Goal: Information Seeking & Learning: Understand process/instructions

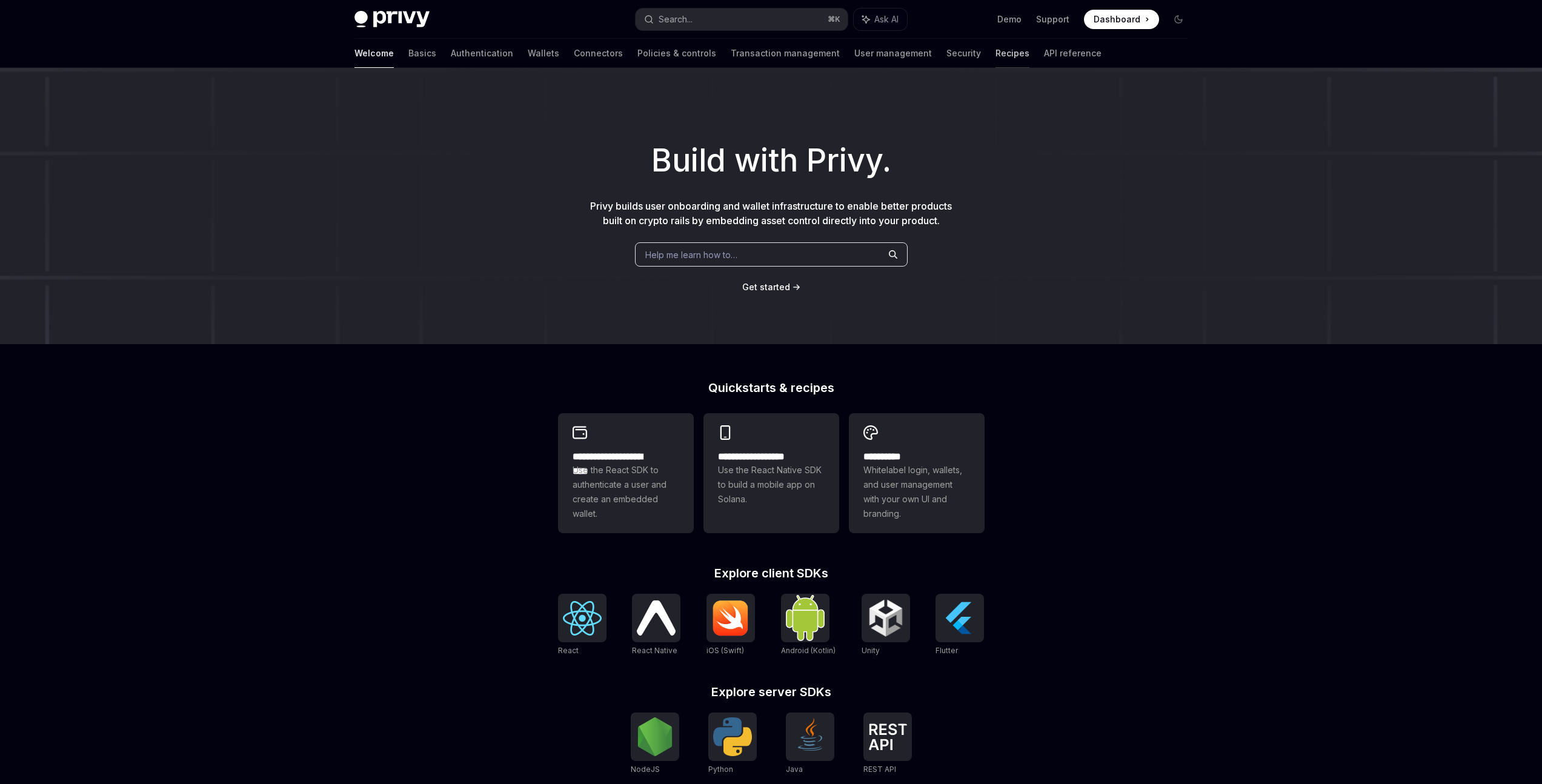
click at [995, 40] on link "Recipes" at bounding box center [1012, 53] width 34 height 29
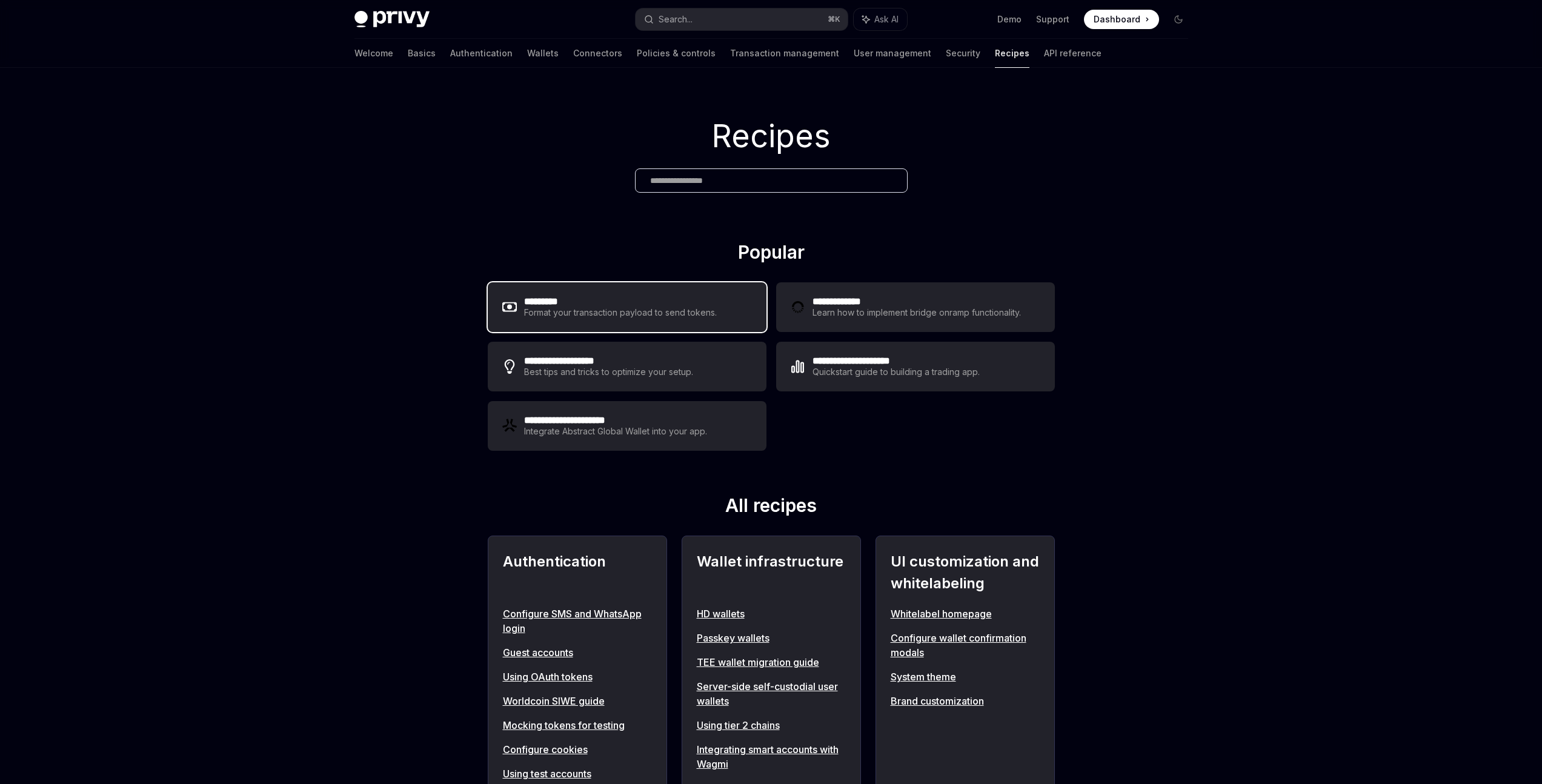
click at [633, 282] on div "********* Format your transaction payload to send tokens." at bounding box center [627, 307] width 279 height 49
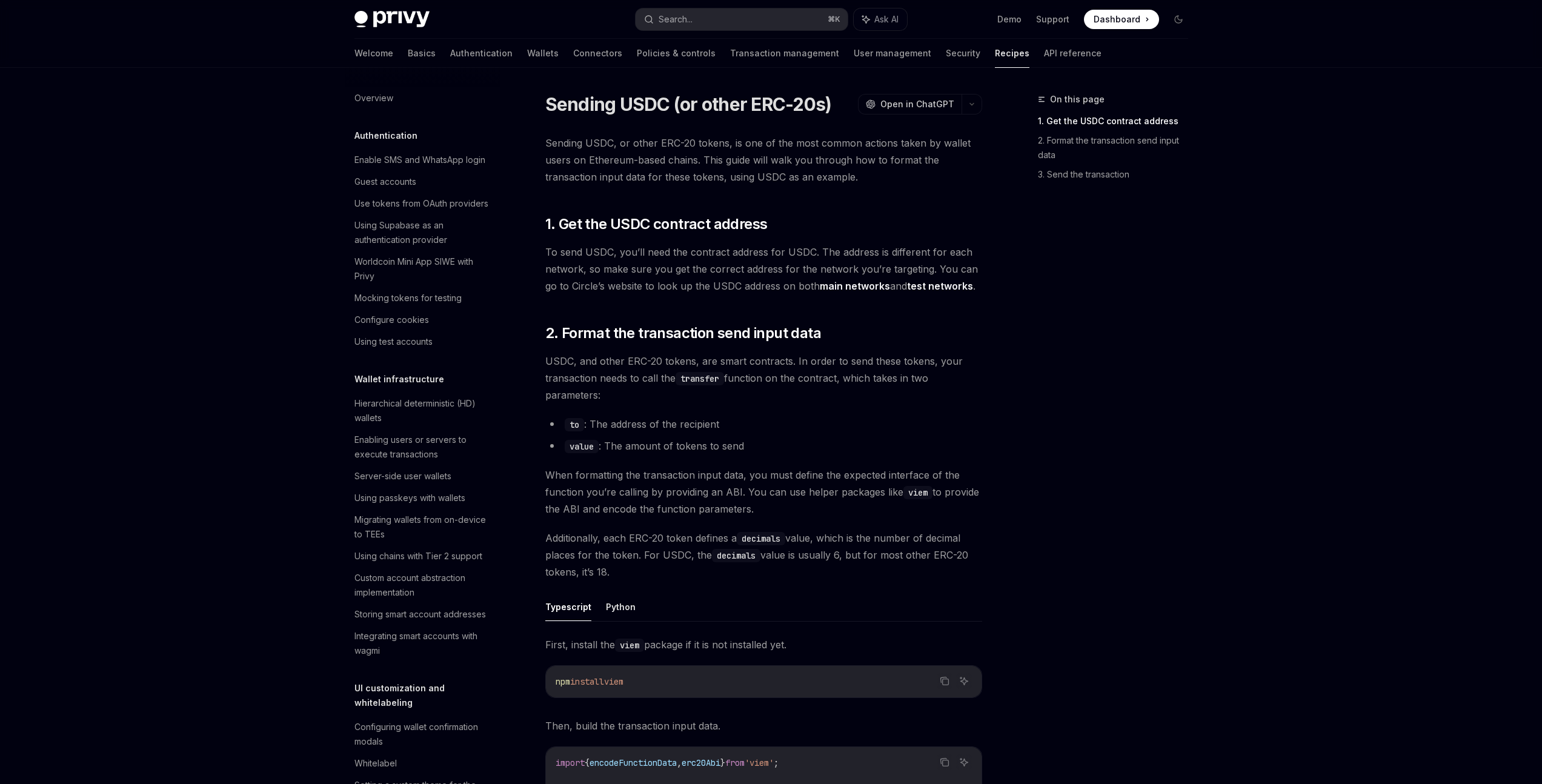
scroll to position [300, 0]
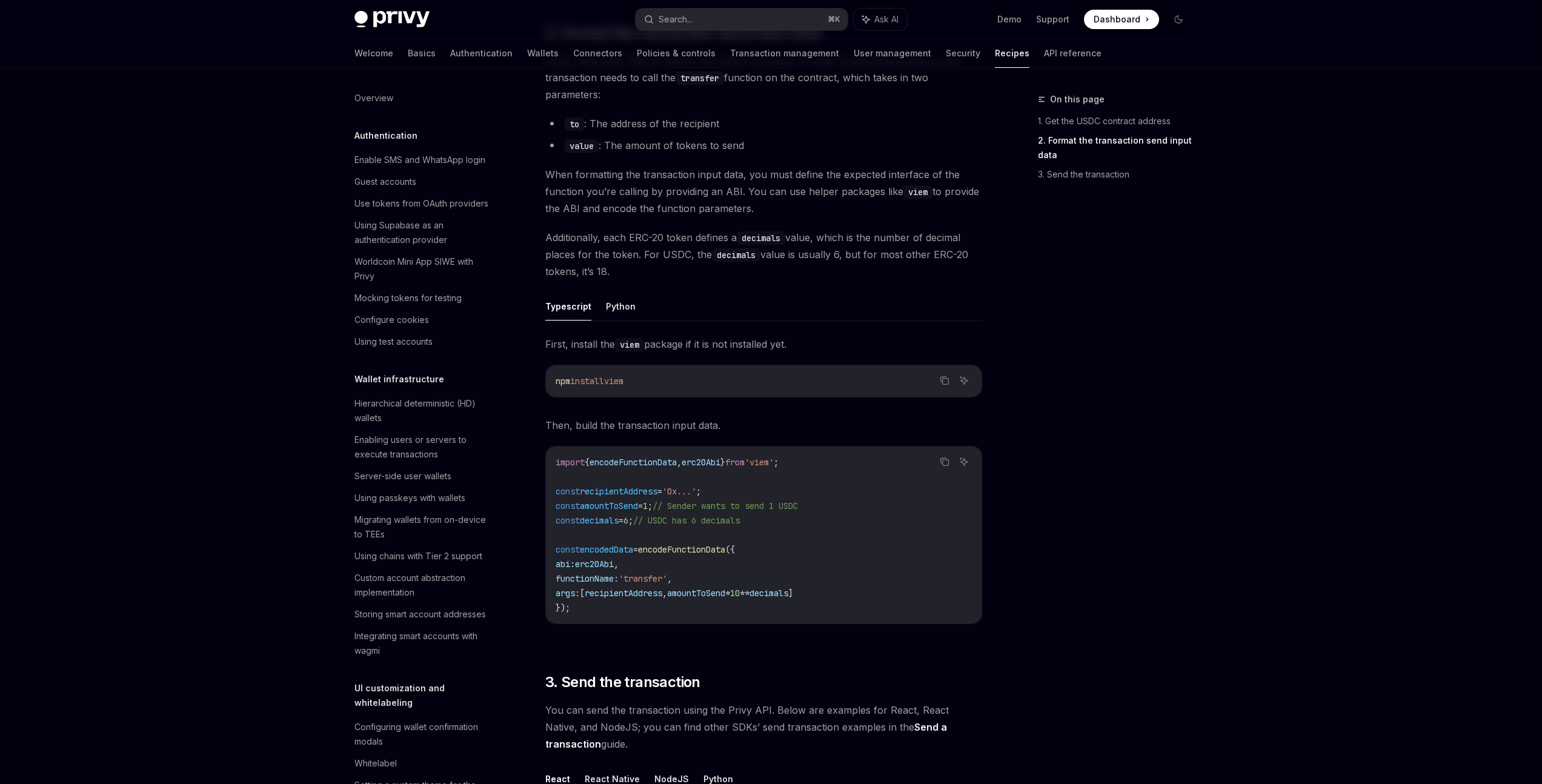
type textarea "*"
